Goal: Check status: Check status

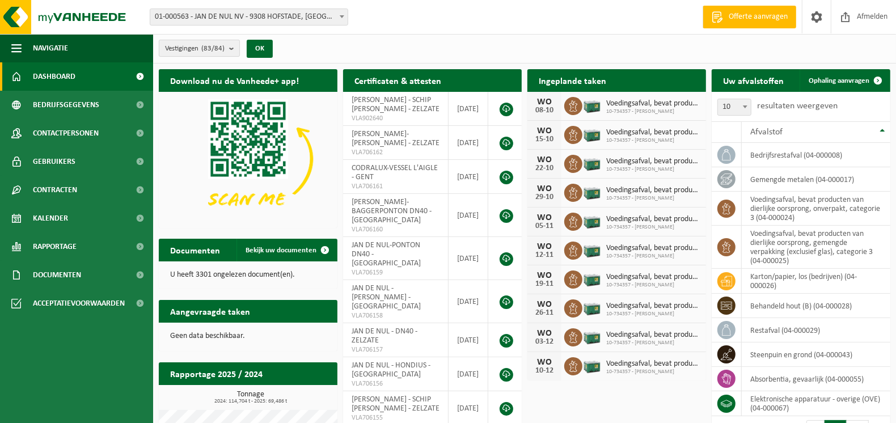
click at [232, 49] on b "submit" at bounding box center [234, 48] width 10 height 16
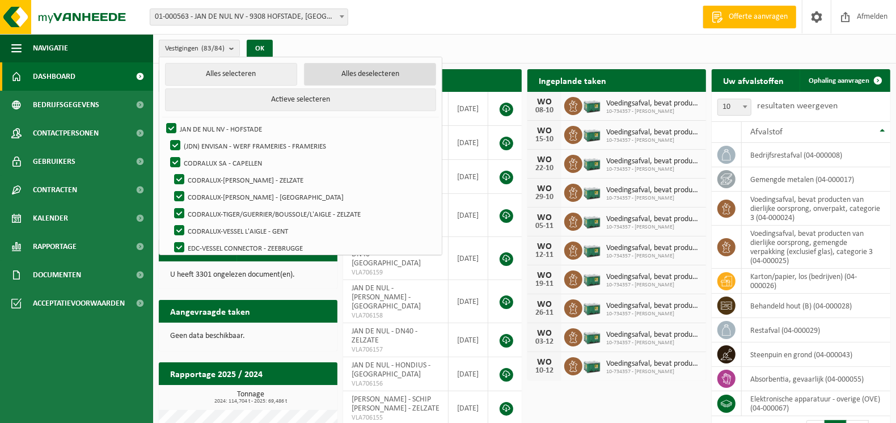
click at [375, 78] on button "Alles deselecteren" at bounding box center [370, 74] width 132 height 23
checkbox input "false"
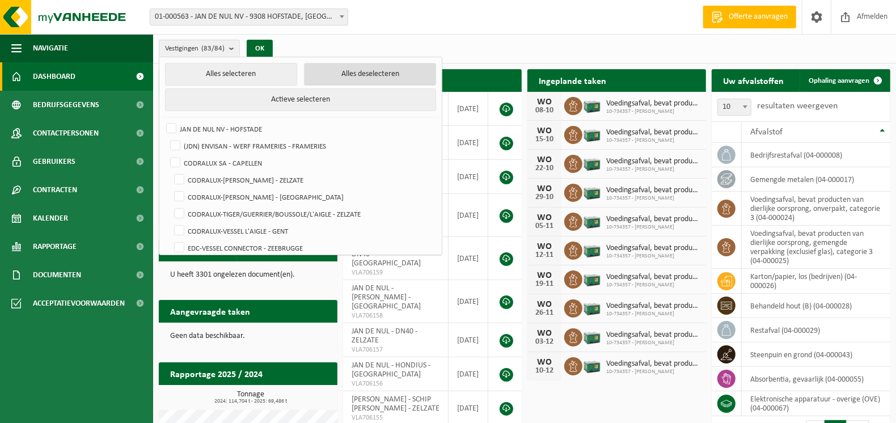
checkbox input "false"
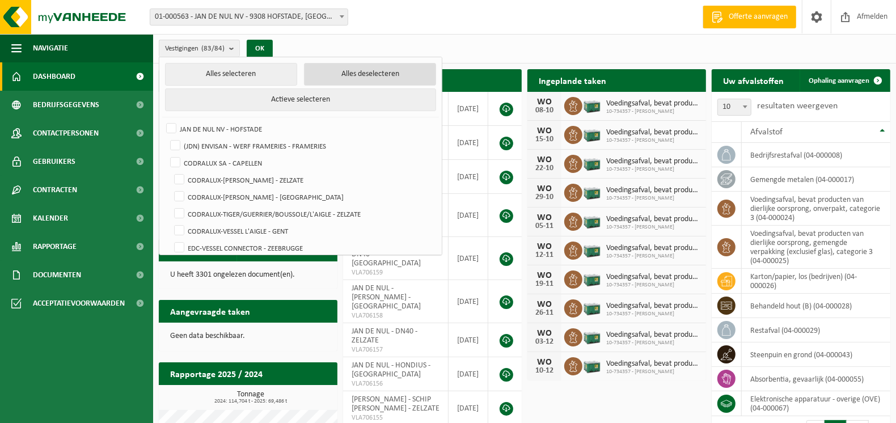
checkbox input "false"
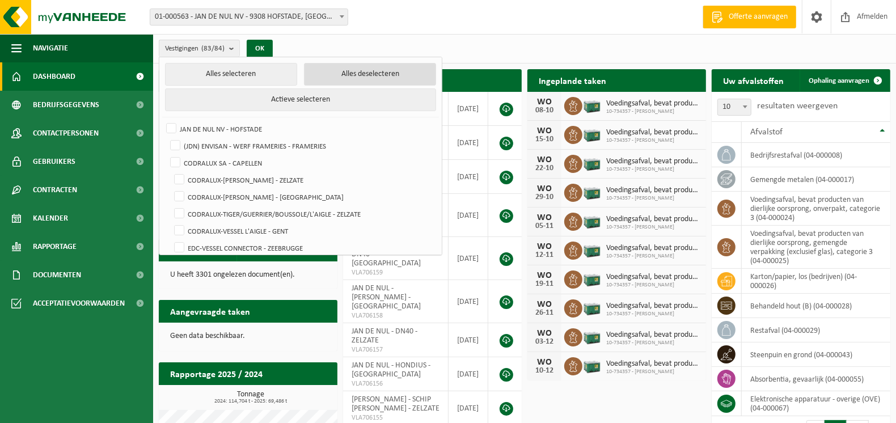
checkbox input "false"
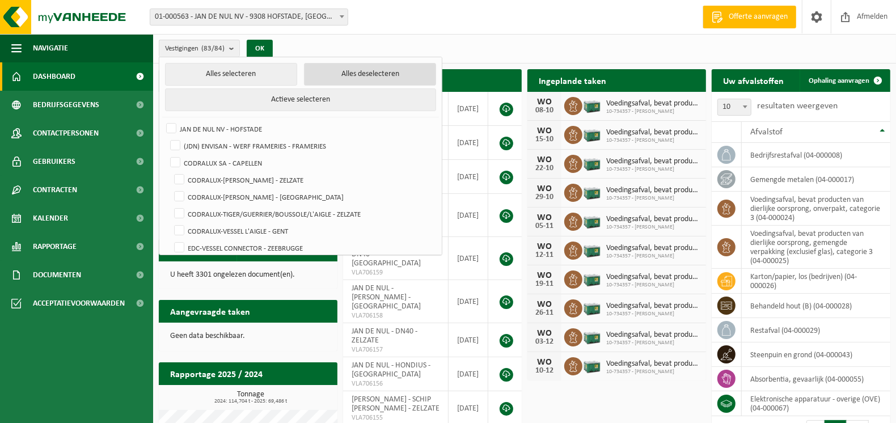
checkbox input "false"
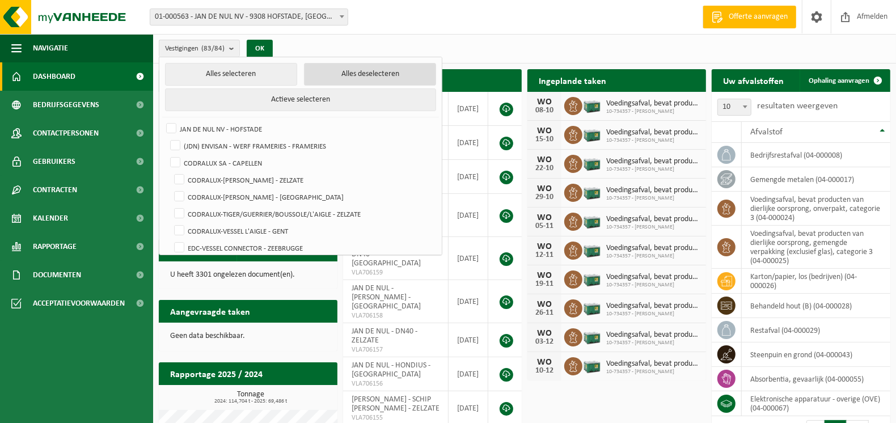
checkbox input "false"
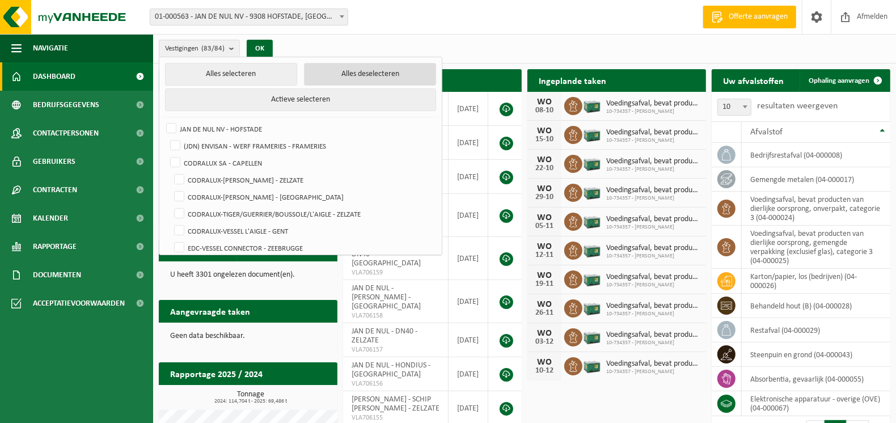
checkbox input "false"
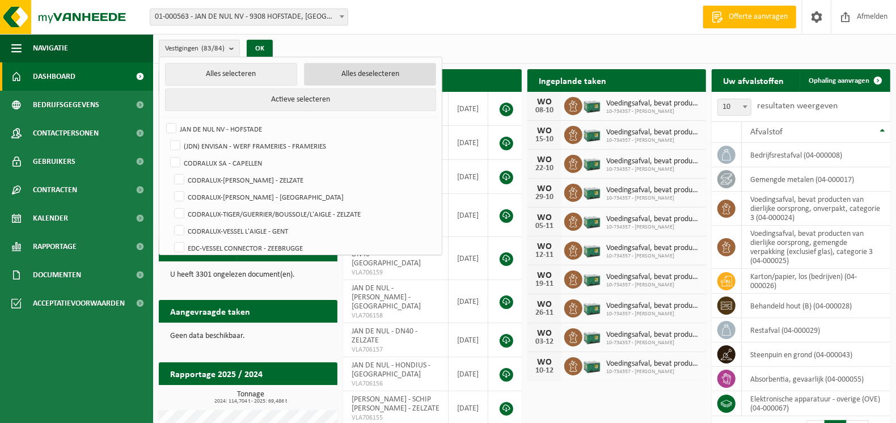
checkbox input "false"
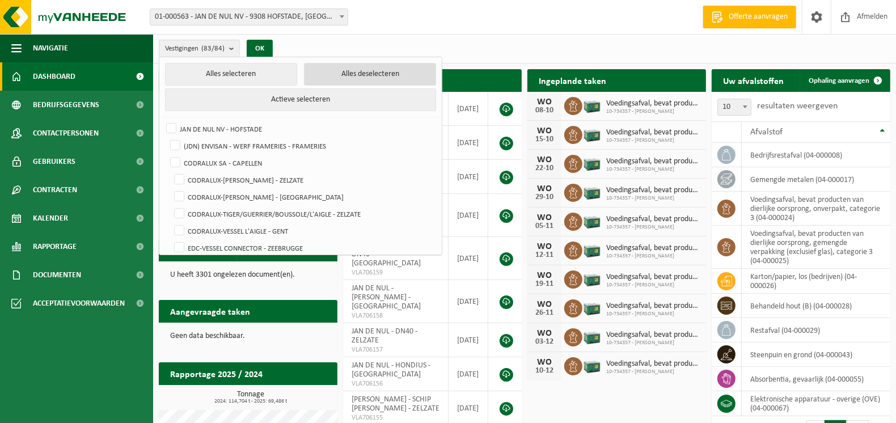
checkbox input "false"
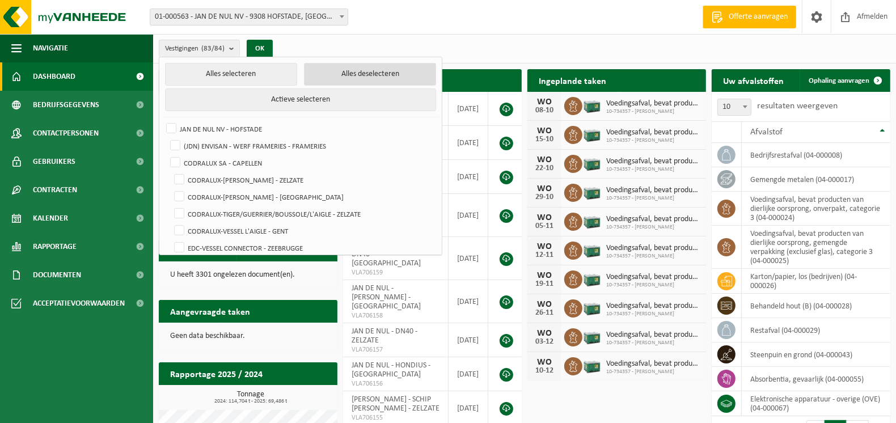
checkbox input "false"
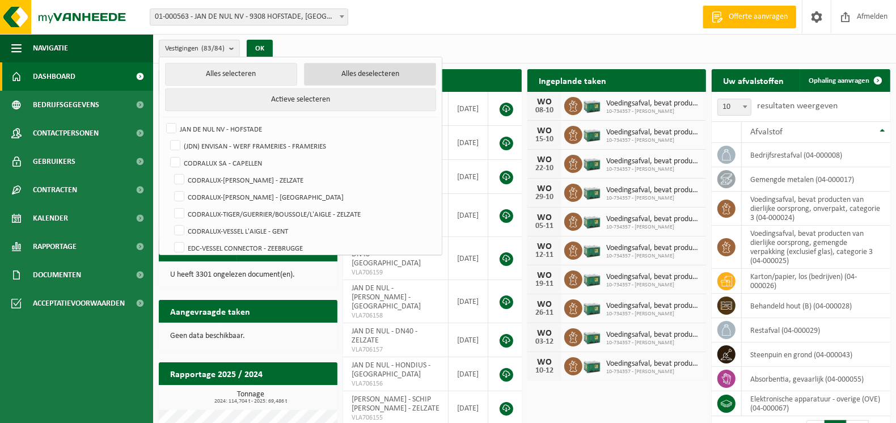
checkbox input "false"
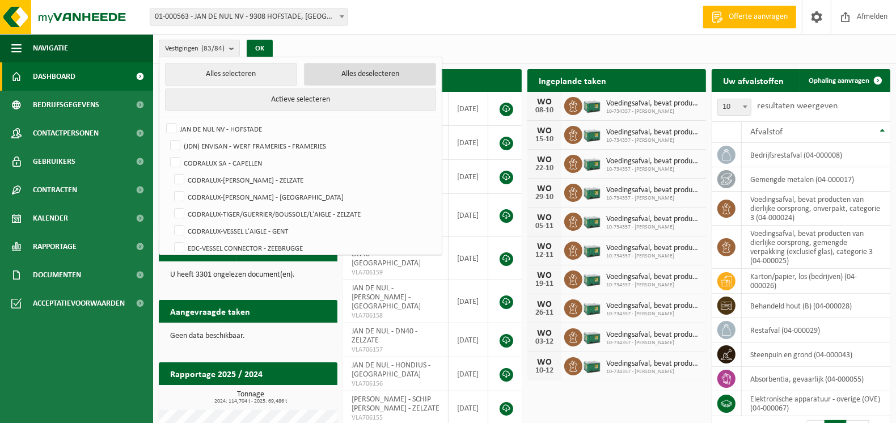
checkbox input "false"
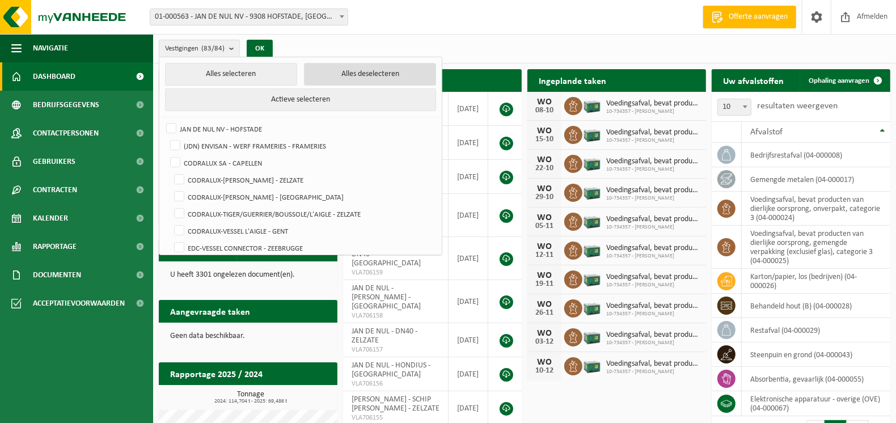
checkbox input "false"
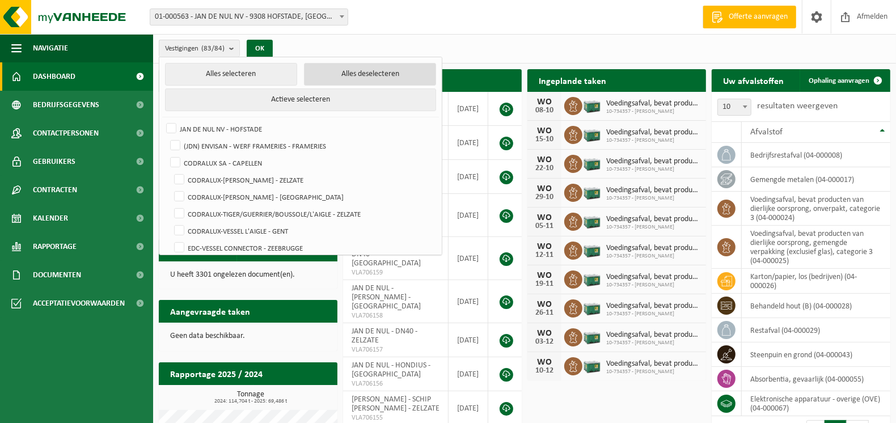
checkbox input "false"
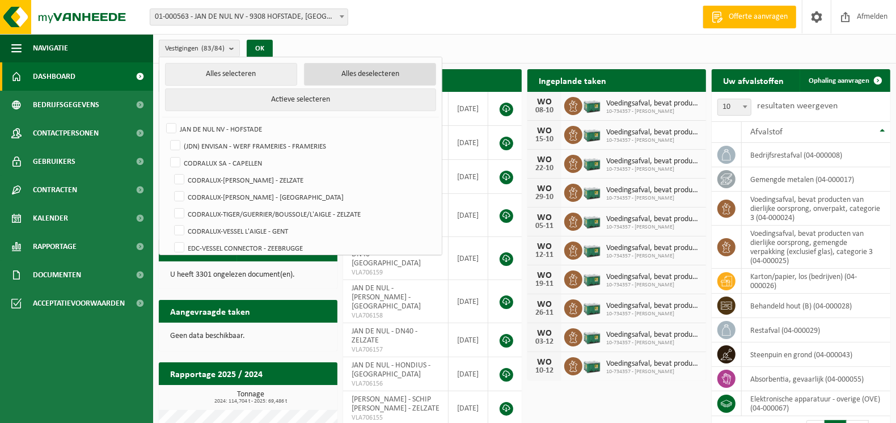
checkbox input "false"
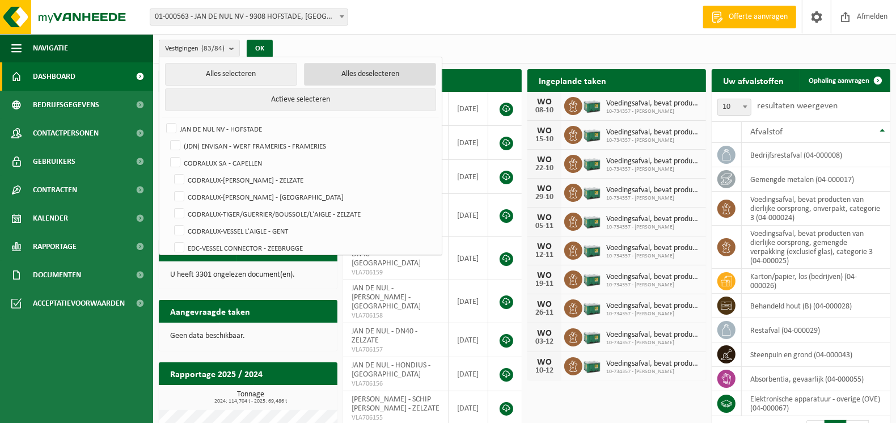
checkbox input "false"
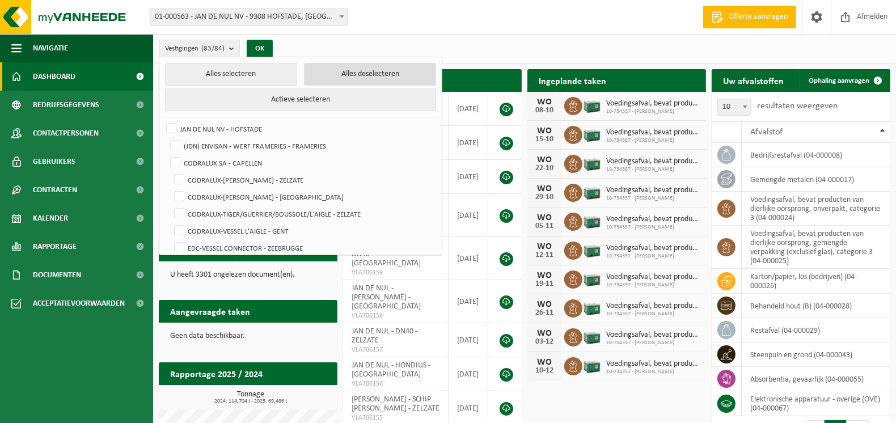
checkbox input "false"
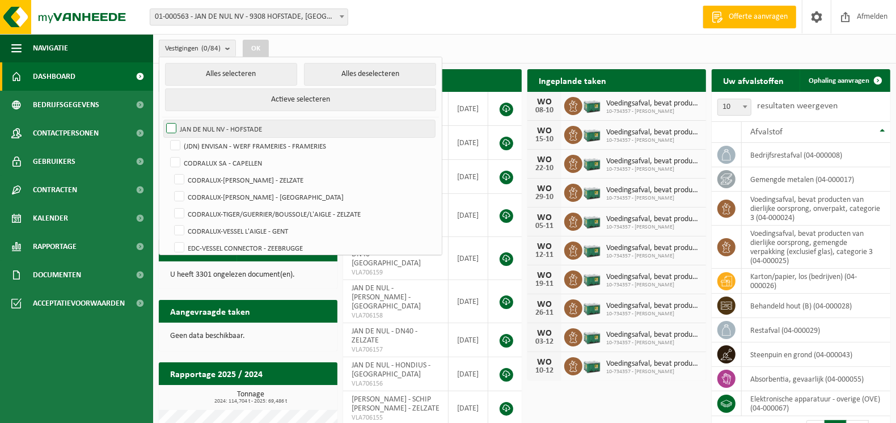
click at [188, 128] on label "JAN DE NUL NV - HOFSTADE" at bounding box center [299, 128] width 271 height 17
click at [162, 120] on input "JAN DE NUL NV - HOFSTADE" at bounding box center [162, 120] width 1 height 1
checkbox input "true"
click at [254, 50] on button "OK" at bounding box center [256, 49] width 26 height 18
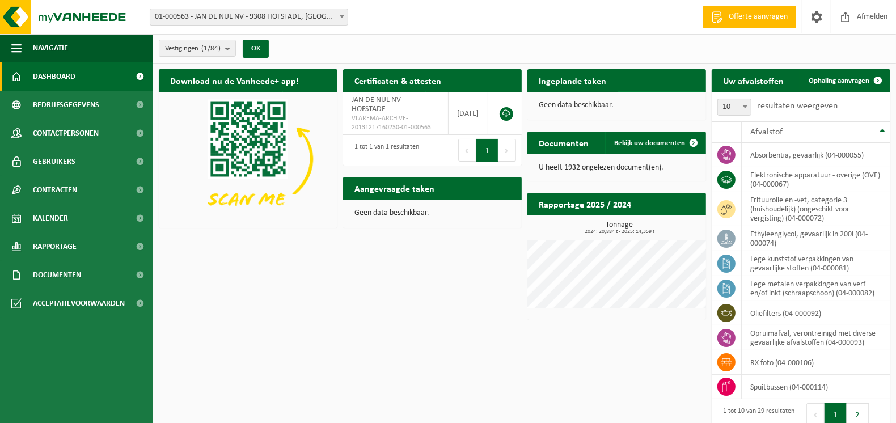
click at [660, 91] on link "Bekijk uw kalender" at bounding box center [660, 102] width 87 height 23
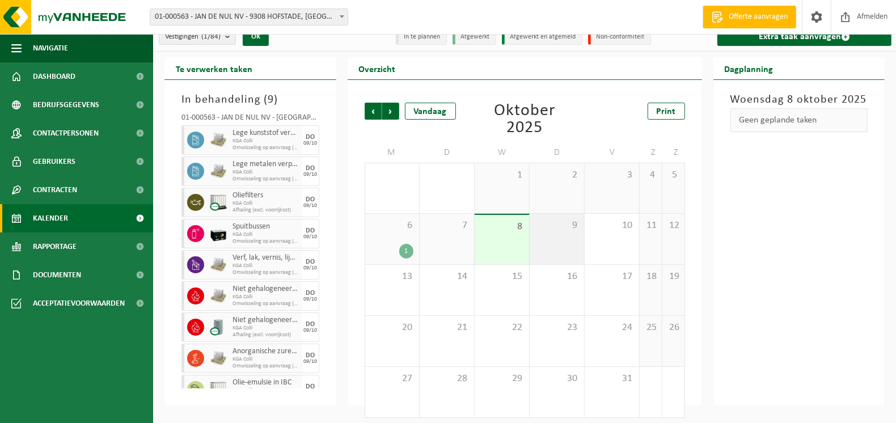
scroll to position [18, 0]
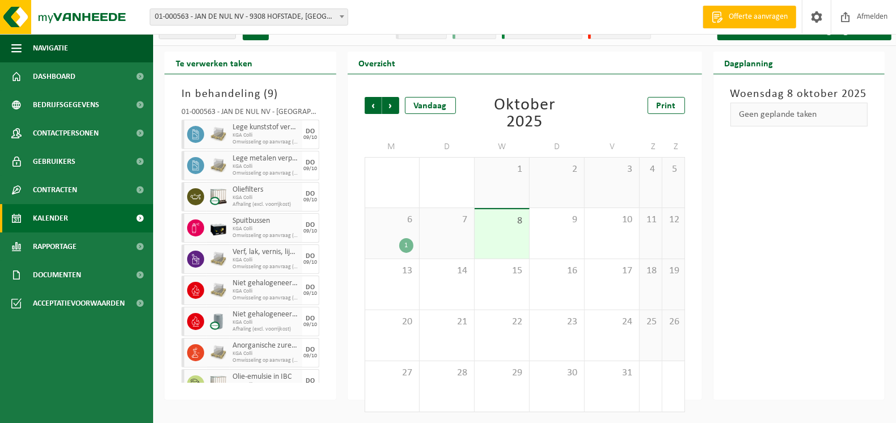
click at [407, 246] on div "1" at bounding box center [406, 245] width 14 height 15
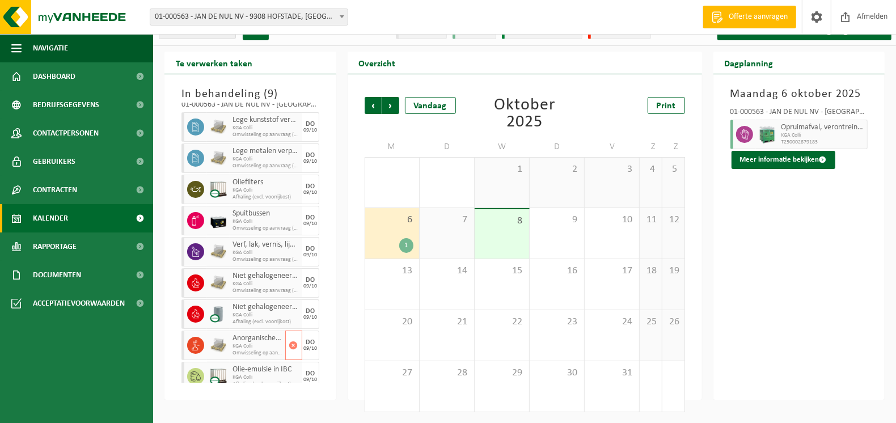
scroll to position [0, 0]
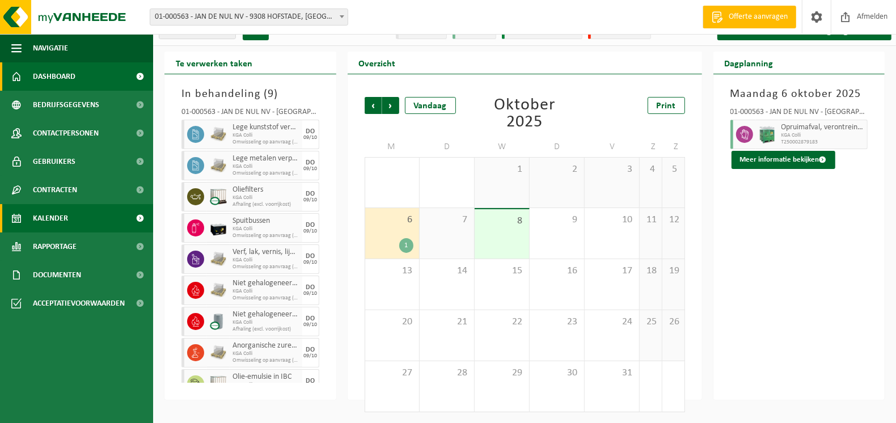
click at [57, 73] on span "Dashboard" at bounding box center [54, 76] width 43 height 28
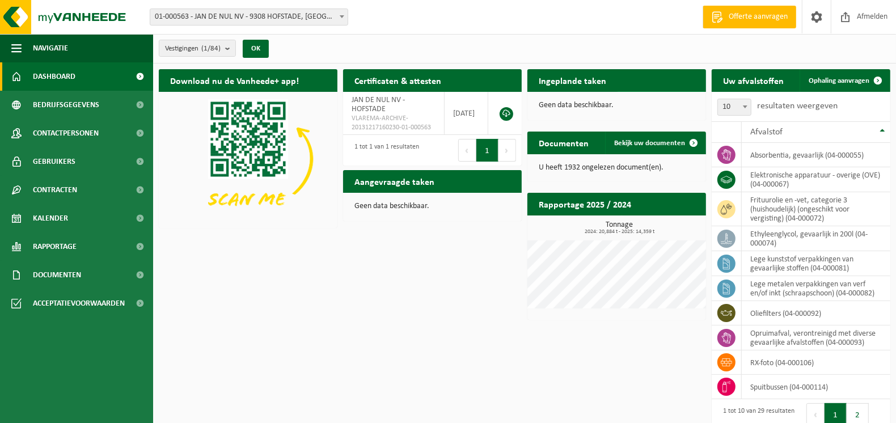
click at [672, 99] on span "Bekijk uw kalender" at bounding box center [656, 102] width 58 height 7
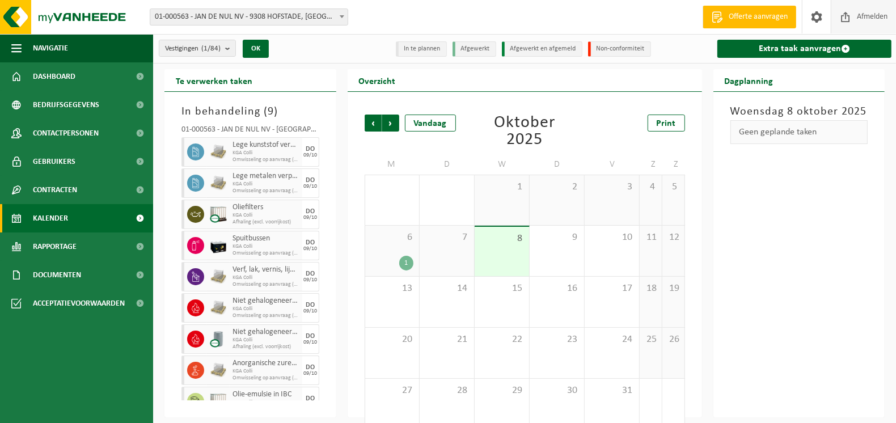
click at [844, 14] on span at bounding box center [845, 16] width 17 height 33
